Goal: Information Seeking & Learning: Learn about a topic

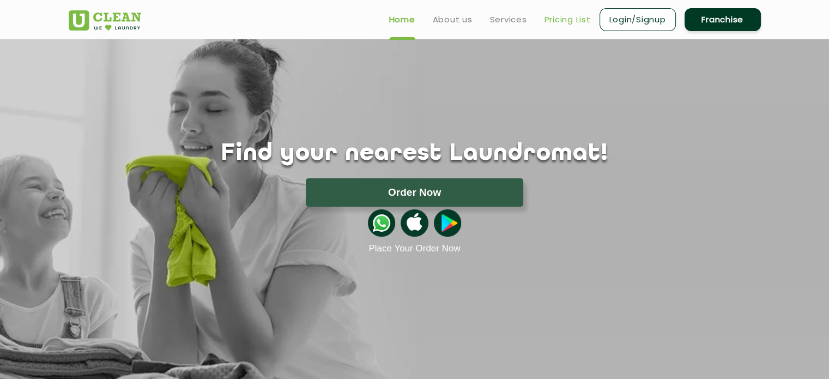
click at [568, 19] on link "Pricing List" at bounding box center [567, 19] width 46 height 13
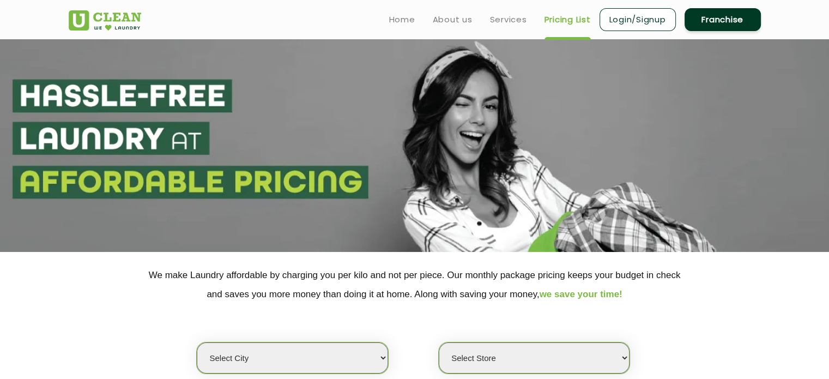
click at [344, 359] on select "Select city [GEOGRAPHIC_DATA] [GEOGRAPHIC_DATA] [GEOGRAPHIC_DATA] [GEOGRAPHIC_D…" at bounding box center [292, 357] width 191 height 31
select select "195"
click at [197, 342] on select "Select city [GEOGRAPHIC_DATA] [GEOGRAPHIC_DATA] [GEOGRAPHIC_DATA] [GEOGRAPHIC_D…" at bounding box center [292, 357] width 191 height 31
select select "0"
click at [557, 357] on select "Select Store [GEOGRAPHIC_DATA]" at bounding box center [534, 357] width 191 height 31
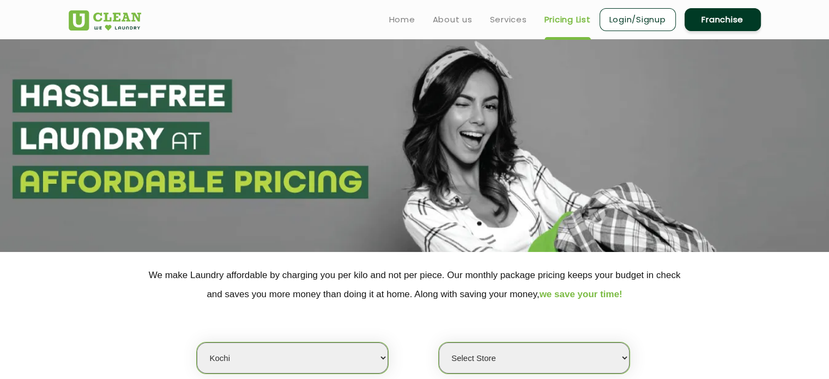
click at [381, 360] on select "Select city [GEOGRAPHIC_DATA] [GEOGRAPHIC_DATA] [GEOGRAPHIC_DATA] [GEOGRAPHIC_D…" at bounding box center [292, 357] width 191 height 31
select select "25"
click at [197, 342] on select "Select city [GEOGRAPHIC_DATA] [GEOGRAPHIC_DATA] [GEOGRAPHIC_DATA] [GEOGRAPHIC_D…" at bounding box center [292, 357] width 191 height 31
click at [506, 361] on select "Select Store UClean Kadavanthara UClean [GEOGRAPHIC_DATA] UClean Vytilla" at bounding box center [534, 357] width 191 height 31
click at [439, 342] on select "Select Store UClean Kadavanthara UClean [GEOGRAPHIC_DATA] UClean Vytilla" at bounding box center [534, 357] width 191 height 31
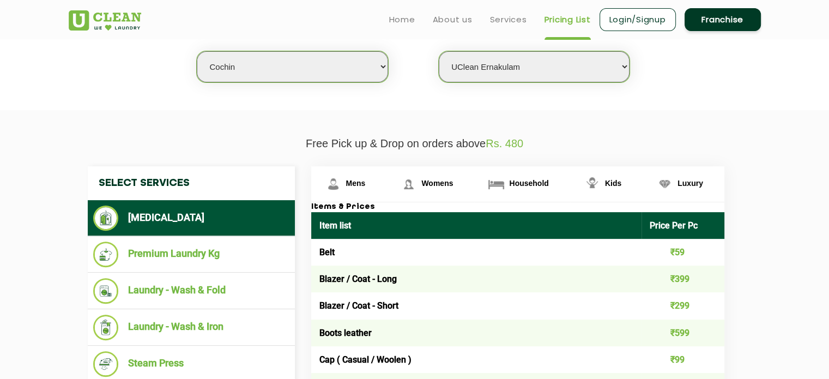
scroll to position [263, 0]
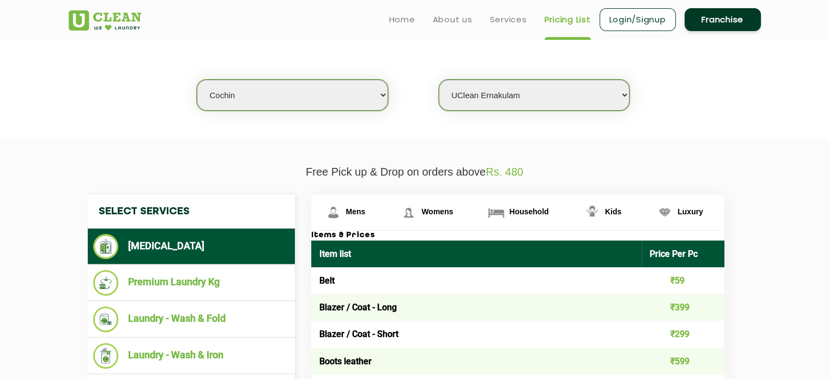
click at [562, 106] on select "Select Store UClean Kadavanthara UClean [GEOGRAPHIC_DATA] UClean Vytilla" at bounding box center [534, 95] width 191 height 31
select select "551"
click at [439, 80] on select "Select Store UClean Kadavanthara UClean [GEOGRAPHIC_DATA] UClean Vytilla" at bounding box center [534, 95] width 191 height 31
click at [350, 105] on select "Select city [GEOGRAPHIC_DATA] [GEOGRAPHIC_DATA] [GEOGRAPHIC_DATA] [GEOGRAPHIC_D…" at bounding box center [292, 95] width 191 height 31
click at [471, 122] on section "We make Laundry affordable by charging you per kilo and not per piece. Our mont…" at bounding box center [414, 63] width 829 height 149
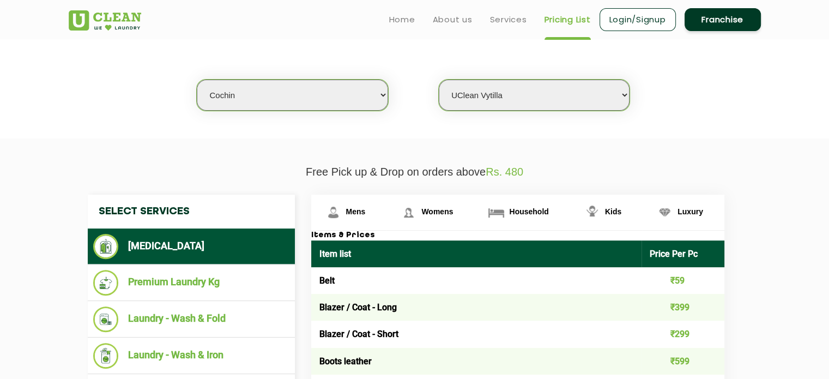
click at [329, 104] on select "Select city [GEOGRAPHIC_DATA] [GEOGRAPHIC_DATA] [GEOGRAPHIC_DATA] [GEOGRAPHIC_D…" at bounding box center [292, 95] width 191 height 31
select select "195"
click at [197, 80] on select "Select city [GEOGRAPHIC_DATA] [GEOGRAPHIC_DATA] [GEOGRAPHIC_DATA] [GEOGRAPHIC_D…" at bounding box center [292, 95] width 191 height 31
select select "0"
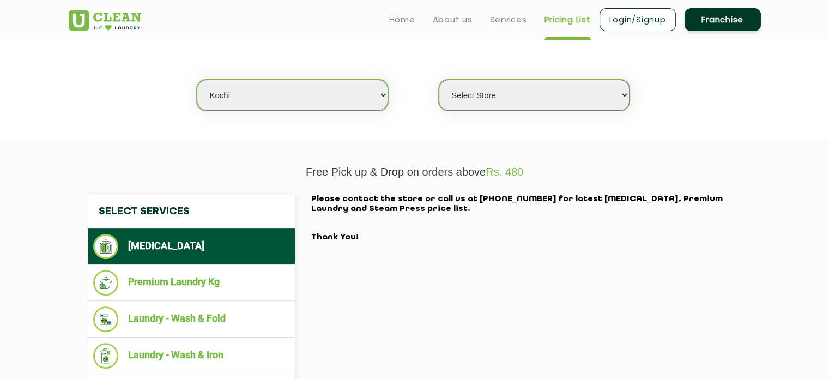
click at [366, 104] on select "Select city [GEOGRAPHIC_DATA] [GEOGRAPHIC_DATA] [GEOGRAPHIC_DATA] [GEOGRAPHIC_D…" at bounding box center [292, 95] width 191 height 31
click at [434, 111] on section "We make Laundry affordable by charging you per kilo and not per piece. Our mont…" at bounding box center [414, 63] width 829 height 149
click at [488, 100] on select "Select Store [GEOGRAPHIC_DATA]" at bounding box center [534, 95] width 191 height 31
click at [672, 147] on section "Free Pick up & Drop on orders above Rs. 480 Select Services [MEDICAL_DATA] Prem…" at bounding box center [414, 301] width 829 height 326
click at [384, 158] on section "Free Pick up & Drop on orders above Rs. 480 Select Services [MEDICAL_DATA] Prem…" at bounding box center [414, 301] width 829 height 326
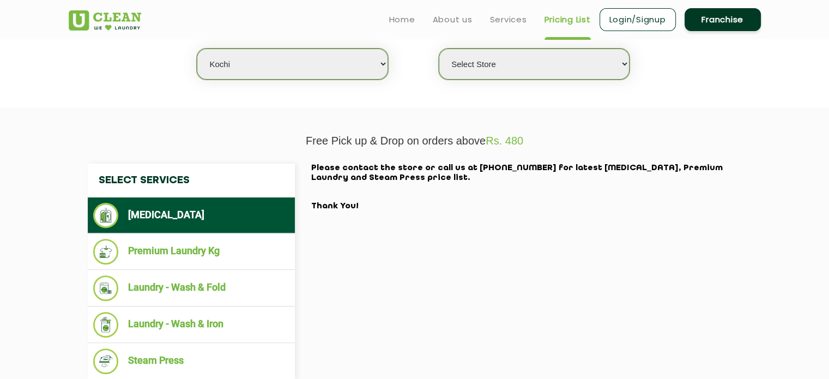
scroll to position [290, 0]
